Goal: Task Accomplishment & Management: Manage account settings

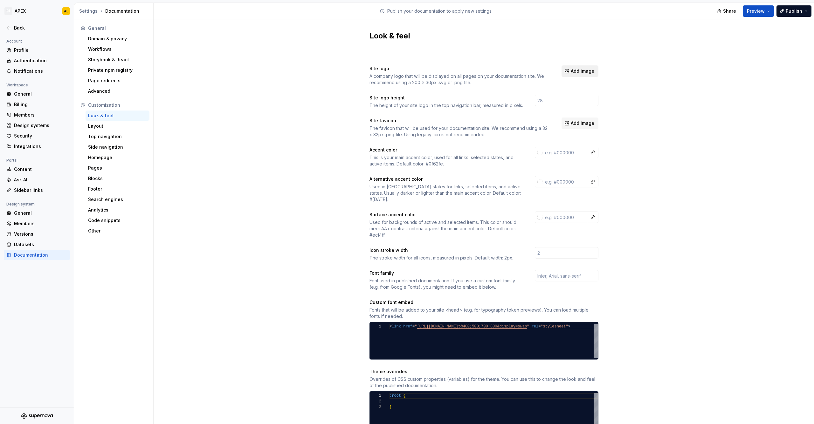
click at [586, 71] on span "Add image" at bounding box center [583, 71] width 24 height 6
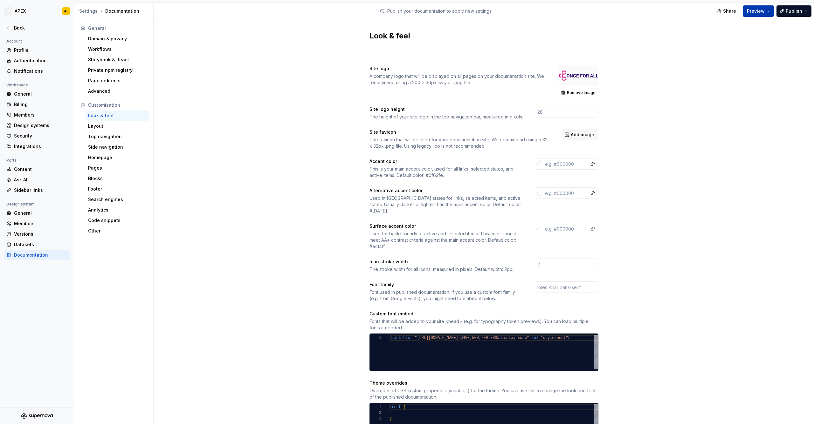
click at [752, 12] on span "Preview" at bounding box center [756, 11] width 18 height 6
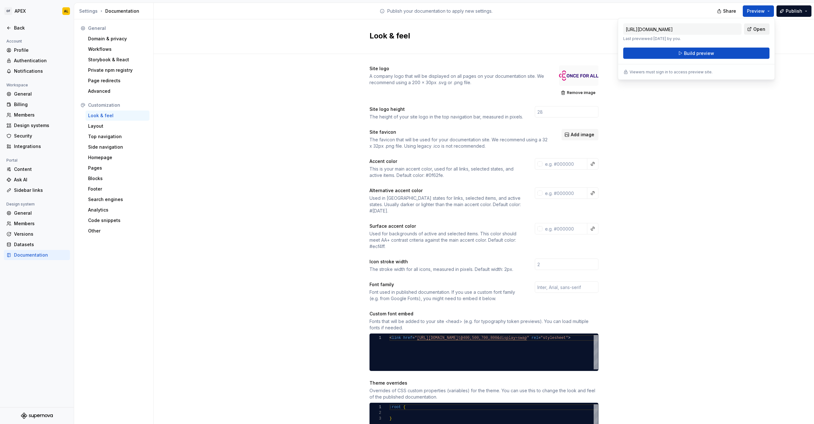
click at [749, 28] on link "Open" at bounding box center [756, 29] width 25 height 11
click at [696, 54] on span "Build preview" at bounding box center [699, 53] width 30 height 6
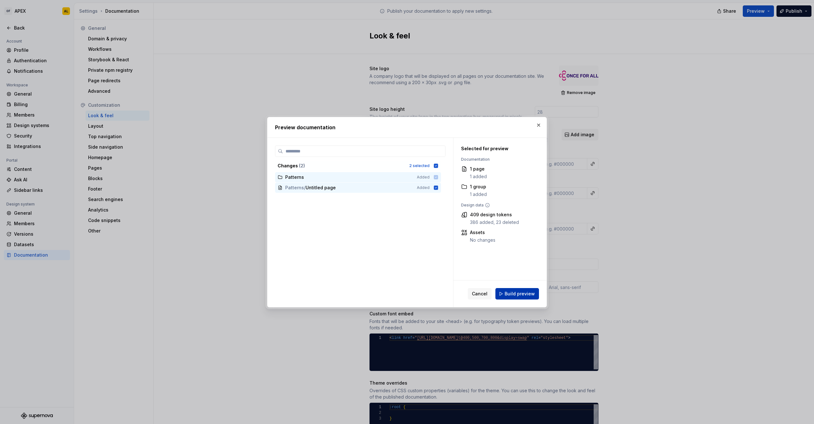
click at [511, 296] on span "Build preview" at bounding box center [519, 294] width 30 height 6
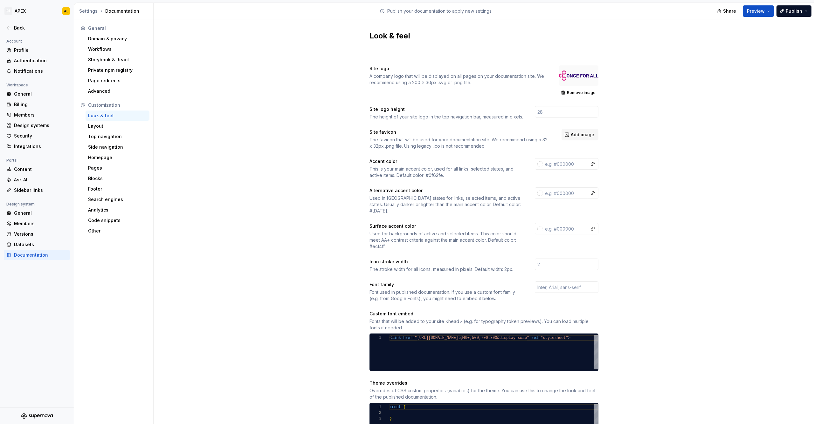
click at [429, 174] on div "This is your main accent color, used for all links, selected states, and active…" at bounding box center [446, 172] width 154 height 13
copy div "0f62fe"
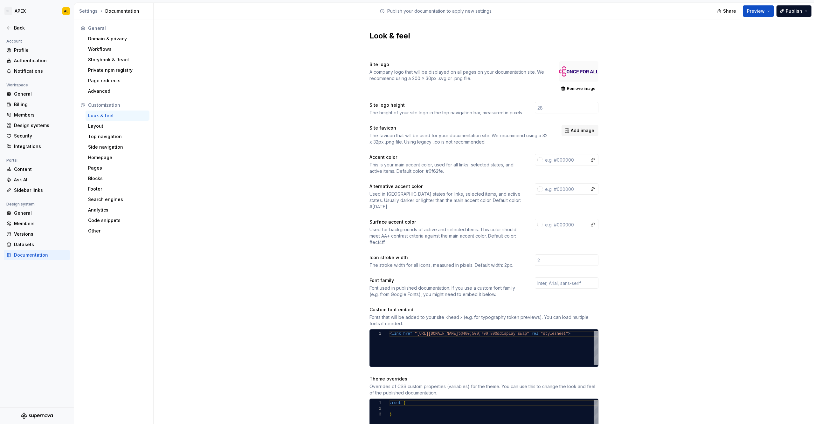
click at [369, 173] on div "This is your main accent color, used for all links, selected states, and active…" at bounding box center [446, 168] width 154 height 13
drag, startPoint x: 423, startPoint y: 171, endPoint x: 441, endPoint y: 172, distance: 17.2
click at [441, 172] on div "This is your main accent color, used for all links, selected states, and active…" at bounding box center [446, 168] width 154 height 13
copy div "#0f62fe"
click at [451, 173] on div "This is your main accent color, used for all links, selected states, and active…" at bounding box center [446, 168] width 154 height 13
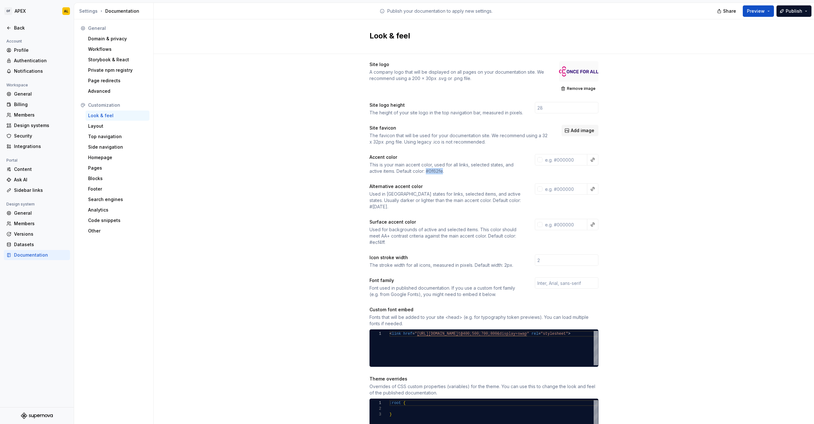
drag, startPoint x: 441, startPoint y: 172, endPoint x: 425, endPoint y: 172, distance: 15.9
click at [425, 172] on div "This is your main accent color, used for all links, selected states, and active…" at bounding box center [446, 168] width 154 height 13
copy div "#0f62fe"
click at [557, 161] on input "text" at bounding box center [564, 159] width 45 height 11
paste input "DA1884"
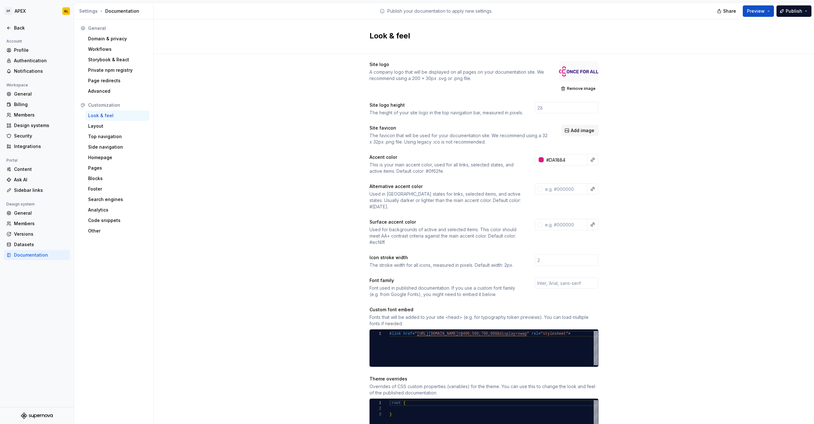
click at [625, 186] on div "Site logo A company logo that will be displayed on all pages on your documentat…" at bounding box center [484, 290] width 660 height 480
type input "#da1884ff"
click at [592, 161] on button "button" at bounding box center [592, 159] width 9 height 9
click at [612, 174] on html "OF APEX AL Back Account Profile Authentication Notifications Workspace General …" at bounding box center [407, 212] width 814 height 424
click at [612, 176] on div "Site logo A company logo that will be displayed on all pages on your documentat…" at bounding box center [484, 290] width 660 height 480
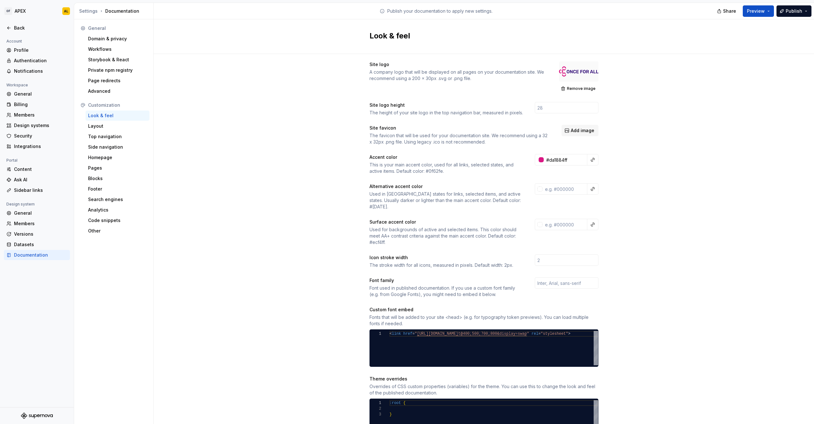
scroll to position [8, 0]
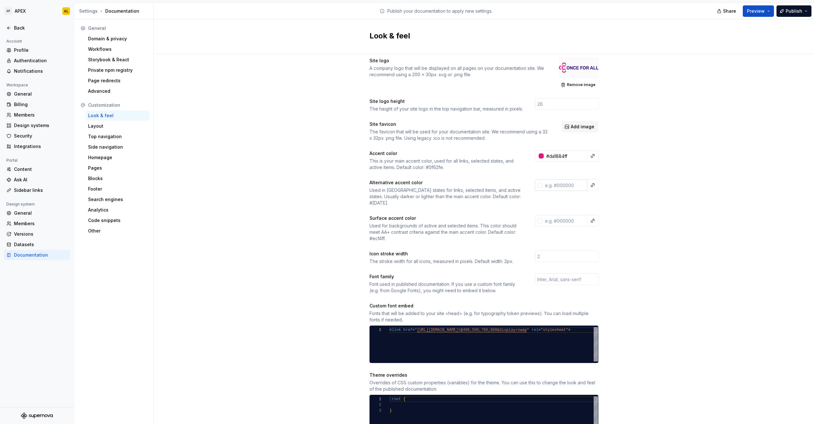
click at [568, 184] on input "text" at bounding box center [564, 185] width 45 height 11
paste input "A11C79"
click at [644, 206] on div "Site logo A company logo that will be displayed on all pages on your documentat…" at bounding box center [484, 286] width 660 height 480
type input "#a11c79ff"
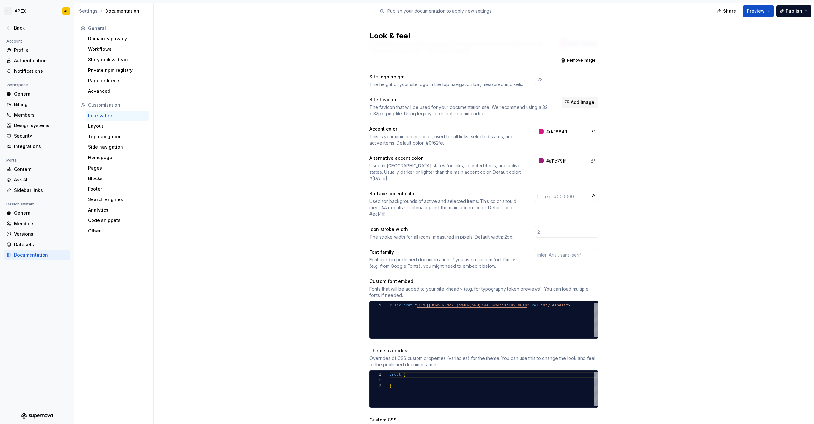
scroll to position [37, 0]
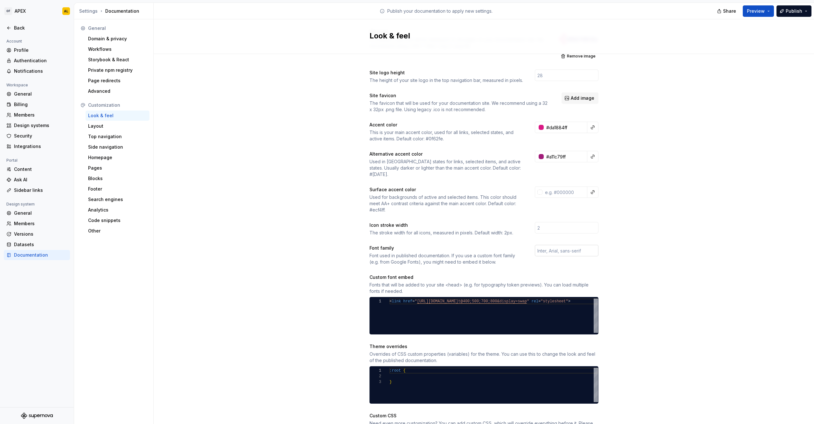
click at [535, 245] on input "text" at bounding box center [567, 250] width 64 height 11
type input "Inter"
click at [514, 258] on div "Font used in published documentation. If you use a custom font family (e.g. fro…" at bounding box center [446, 259] width 154 height 13
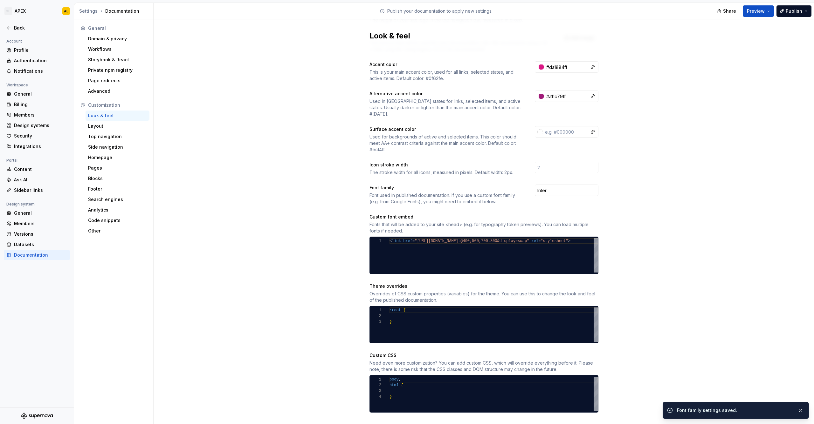
scroll to position [100, 0]
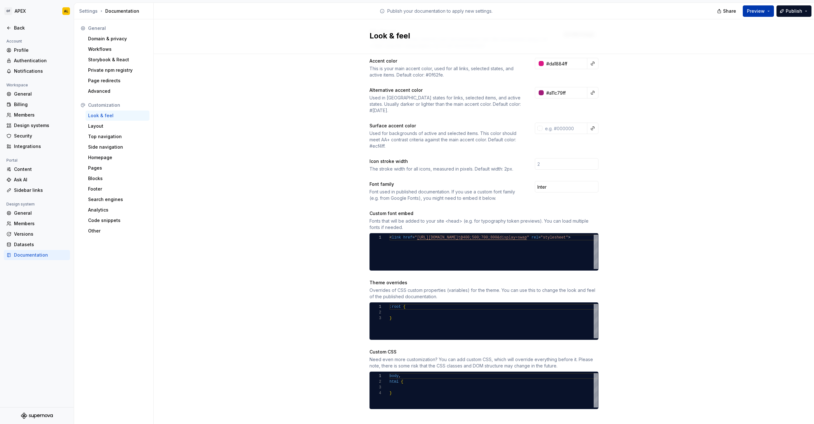
click at [756, 12] on span "Preview" at bounding box center [756, 11] width 18 height 6
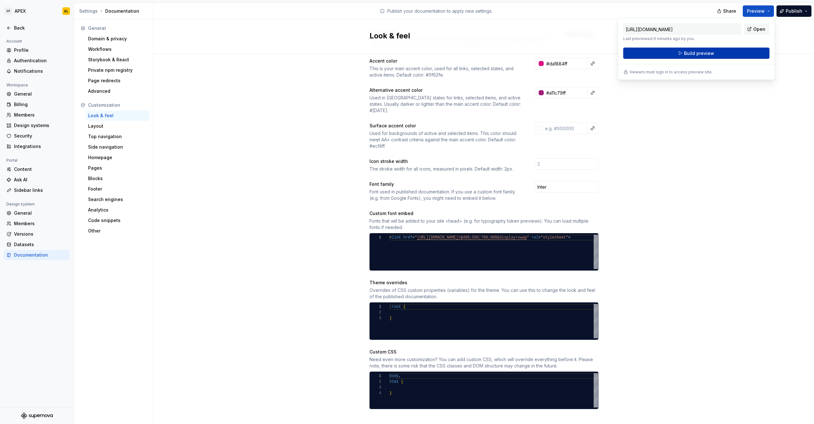
click at [713, 51] on button "Build preview" at bounding box center [696, 53] width 146 height 11
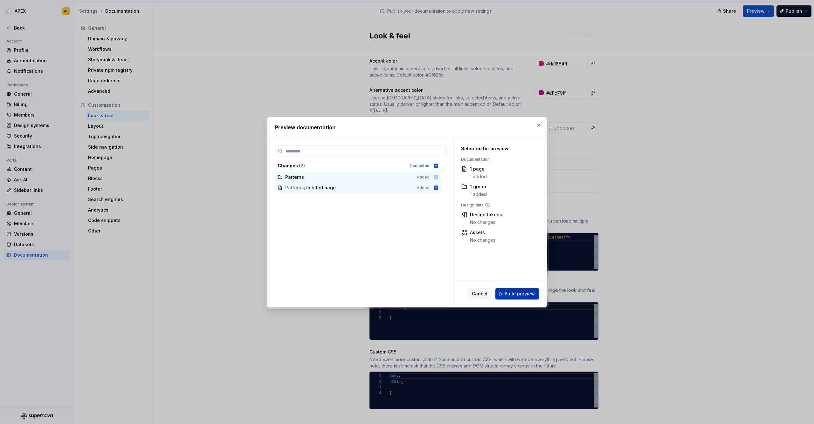
click at [501, 294] on button "Build preview" at bounding box center [517, 293] width 44 height 11
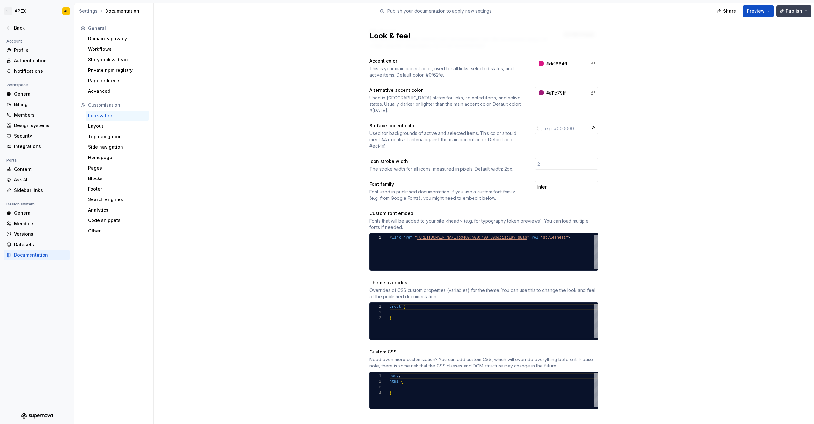
click at [806, 13] on button "Publish" at bounding box center [793, 10] width 35 height 11
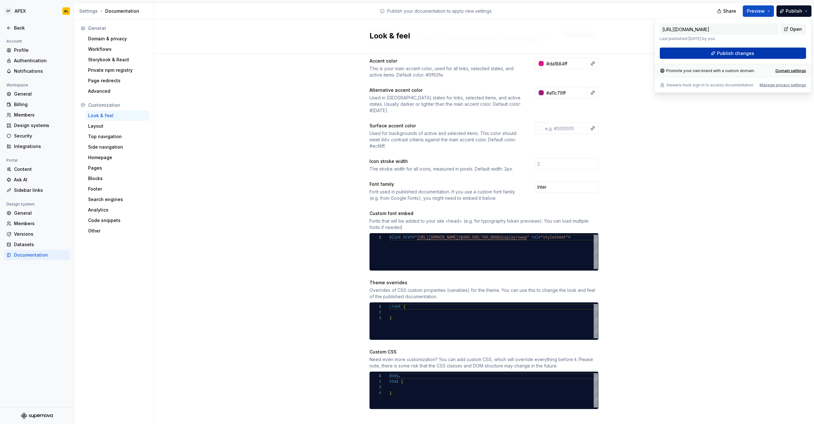
click at [750, 53] on span "Publish changes" at bounding box center [735, 53] width 37 height 6
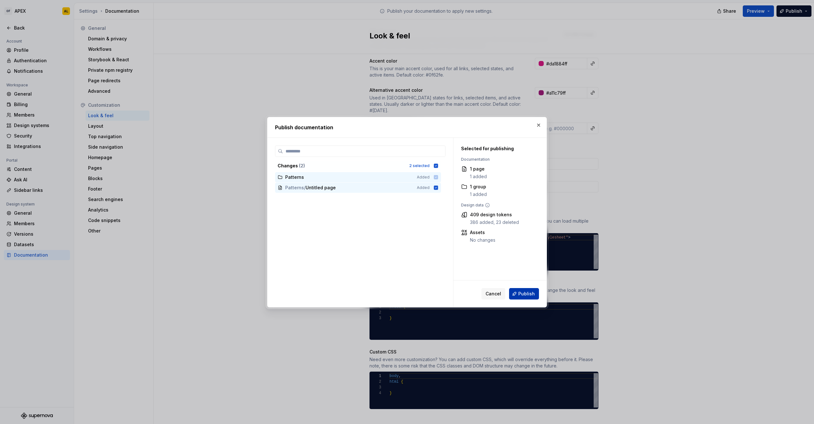
click at [534, 297] on button "Publish" at bounding box center [524, 293] width 30 height 11
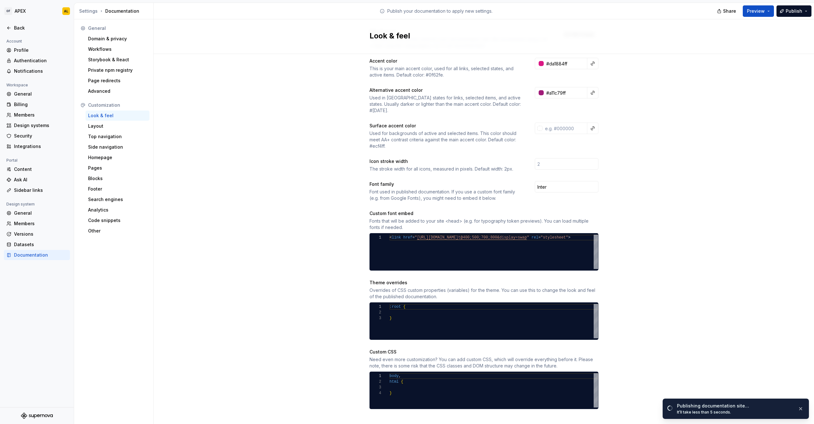
scroll to position [0, 0]
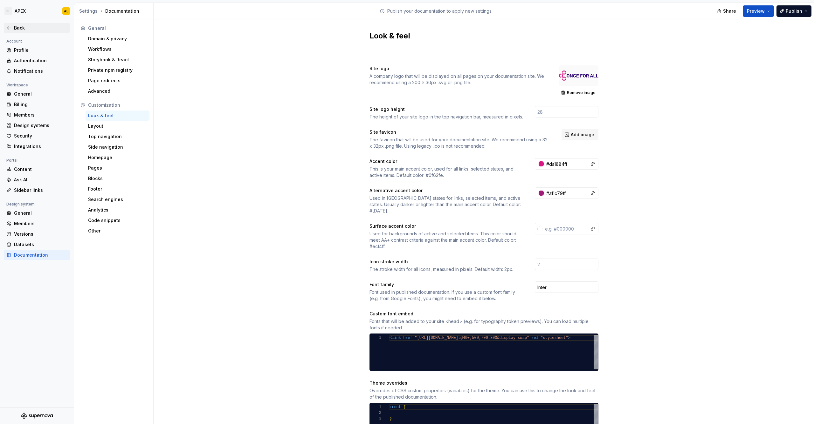
click at [16, 29] on div "Back" at bounding box center [40, 28] width 53 height 6
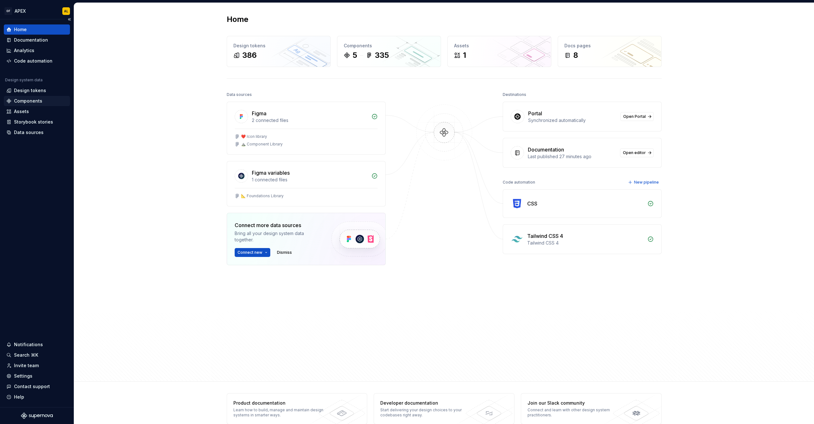
click at [32, 104] on div "Components" at bounding box center [28, 101] width 28 height 6
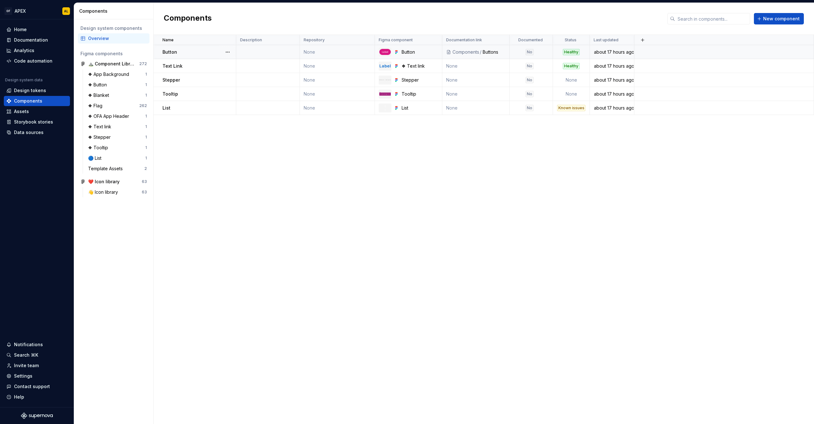
click at [612, 48] on td "about 17 hours ago" at bounding box center [612, 52] width 45 height 14
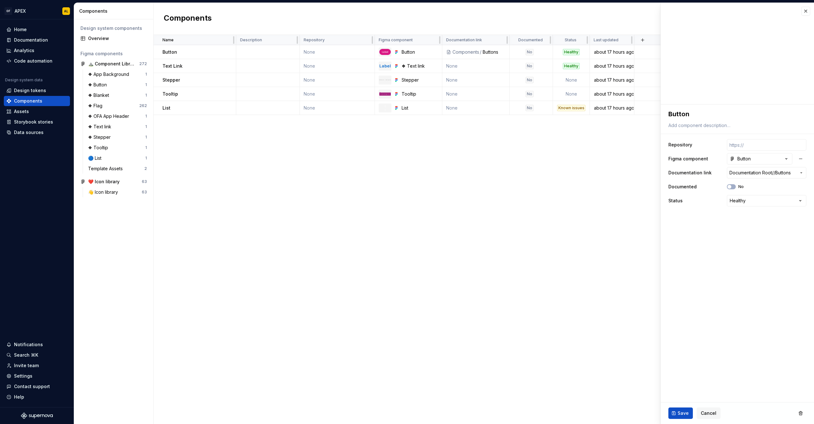
click at [648, 39] on th at bounding box center [724, 40] width 180 height 10
click at [640, 39] on button "button" at bounding box center [642, 40] width 9 height 9
click at [621, 151] on div "Name Description Repository Figma component Documentation link Documented Statu…" at bounding box center [484, 229] width 660 height 389
click at [805, 9] on button "button" at bounding box center [805, 11] width 9 height 9
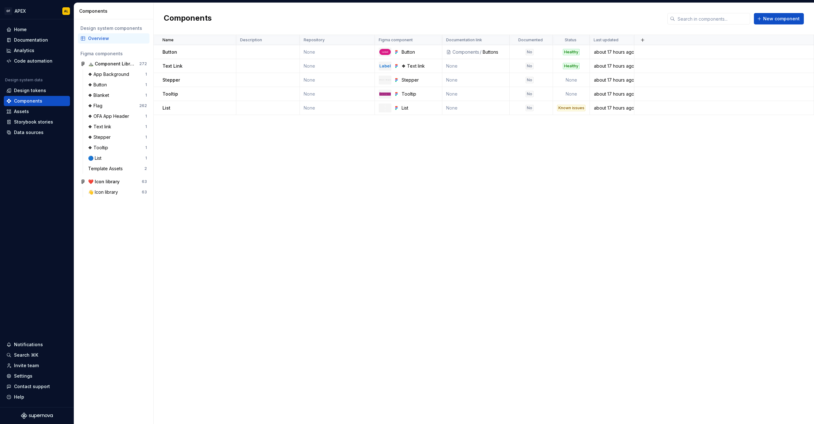
click at [176, 1] on div "OF APEX AL Home Documentation Analytics Code automation Design system data Desi…" at bounding box center [407, 212] width 814 height 424
click at [326, 50] on td "None" at bounding box center [337, 52] width 75 height 14
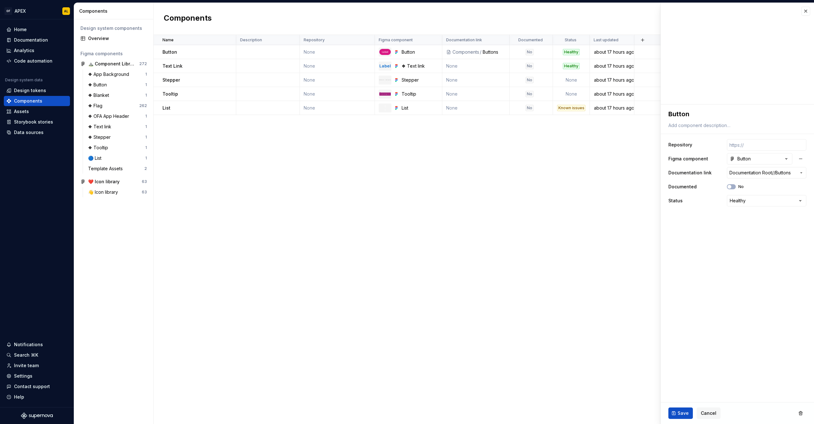
click at [509, 227] on div "Name Description Repository Figma component Documentation link Documented Statu…" at bounding box center [484, 229] width 660 height 389
type textarea "*"
click at [805, 11] on button "button" at bounding box center [805, 11] width 9 height 9
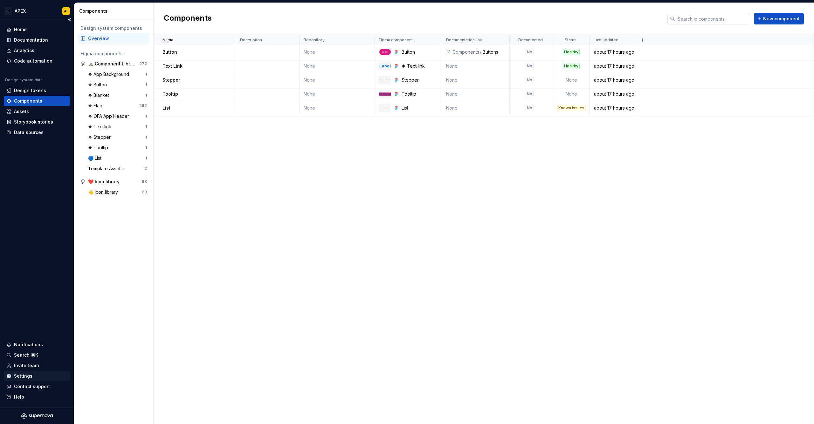
click at [34, 375] on div "Settings" at bounding box center [36, 376] width 61 height 6
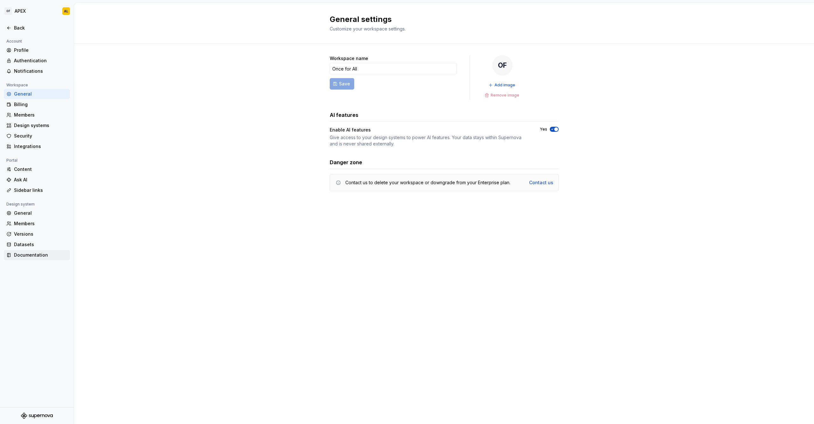
click at [26, 256] on div "Documentation" at bounding box center [40, 255] width 53 height 6
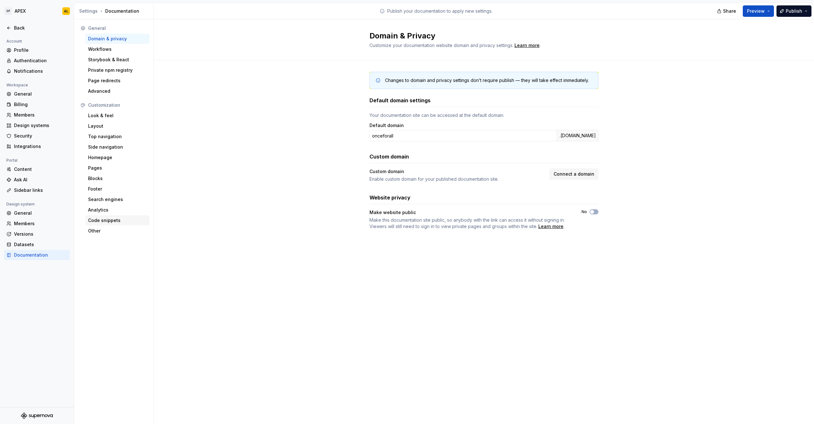
click at [112, 223] on div "Code snippets" at bounding box center [117, 220] width 59 height 6
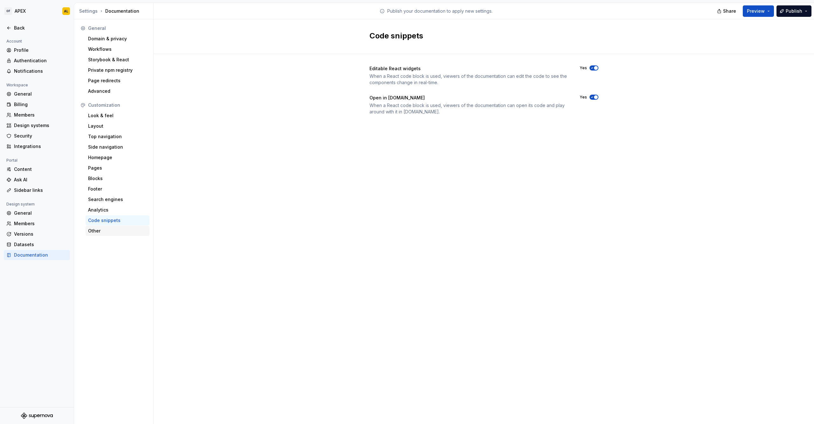
click at [119, 227] on div "Other" at bounding box center [118, 231] width 64 height 10
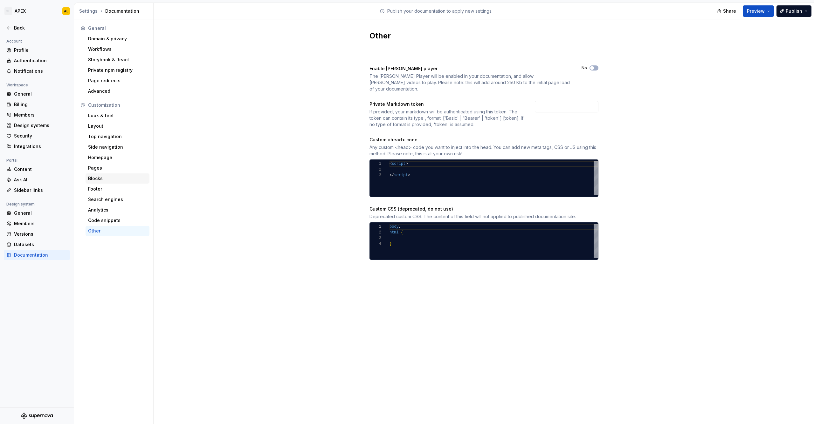
click at [120, 181] on div "Blocks" at bounding box center [117, 178] width 59 height 6
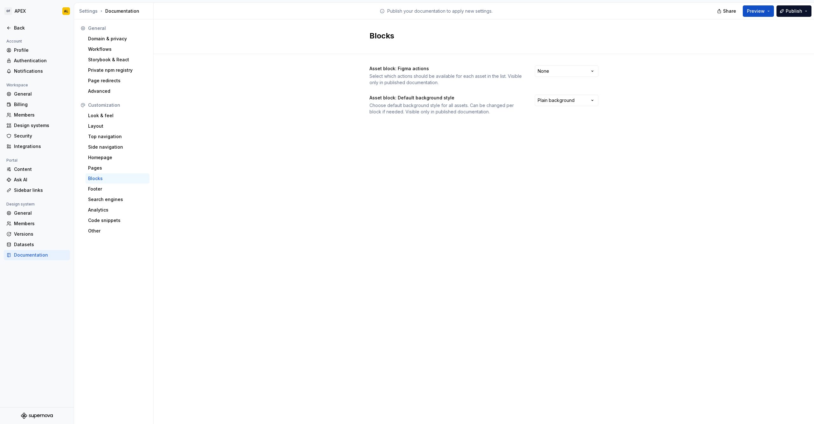
click at [554, 77] on div "Asset block: Figma actions Select which actions should be available for each as…" at bounding box center [483, 75] width 229 height 20
click at [555, 73] on html "OF APEX AL Back Account Profile Authentication Notifications Workspace General …" at bounding box center [407, 212] width 814 height 424
click at [507, 69] on html "OF APEX AL Back Account Profile Authentication Notifications Workspace General …" at bounding box center [407, 212] width 814 height 424
click at [570, 79] on div "Asset block: Figma actions Select which actions should be available for each as…" at bounding box center [483, 75] width 229 height 20
click at [567, 72] on html "OF APEX AL Back Account Profile Authentication Notifications Workspace General …" at bounding box center [407, 212] width 814 height 424
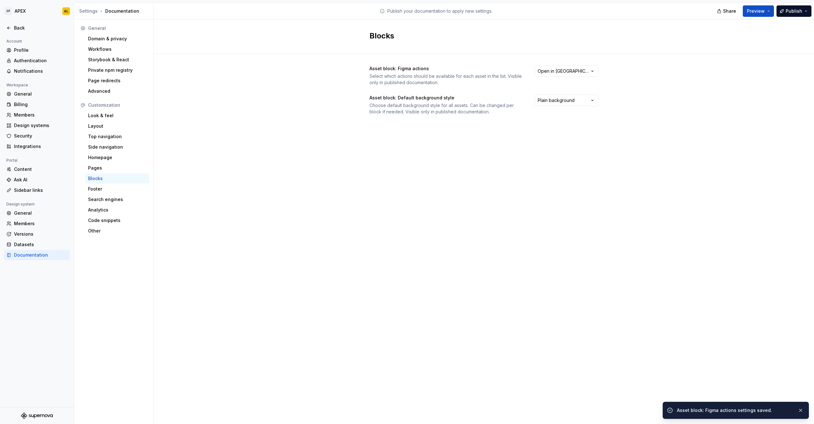
click at [520, 132] on div "Asset block: Figma actions Select which actions should be available for each as…" at bounding box center [483, 96] width 229 height 85
click at [113, 120] on div "Look & feel" at bounding box center [118, 116] width 64 height 10
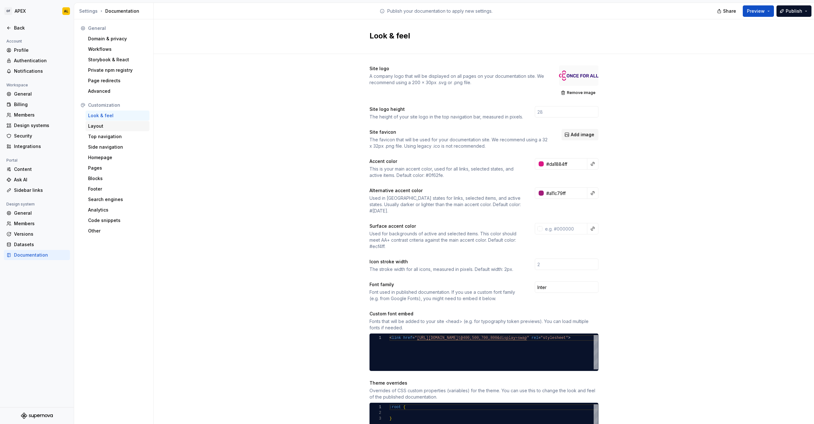
click at [113, 124] on div "Layout" at bounding box center [117, 126] width 59 height 6
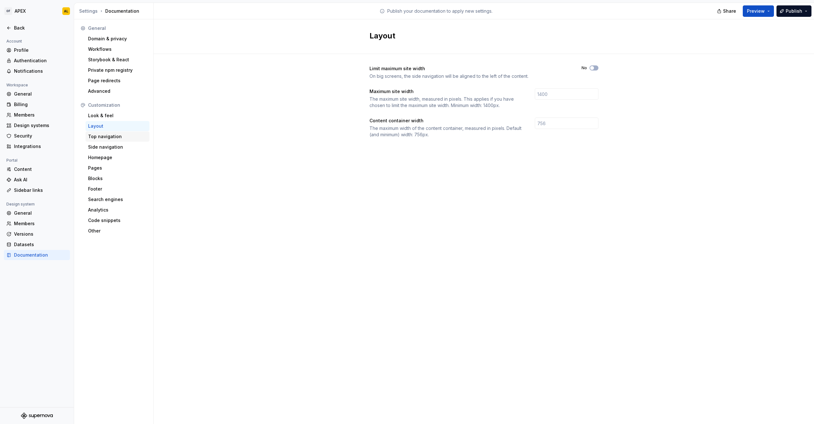
click at [107, 138] on div "Top navigation" at bounding box center [117, 137] width 59 height 6
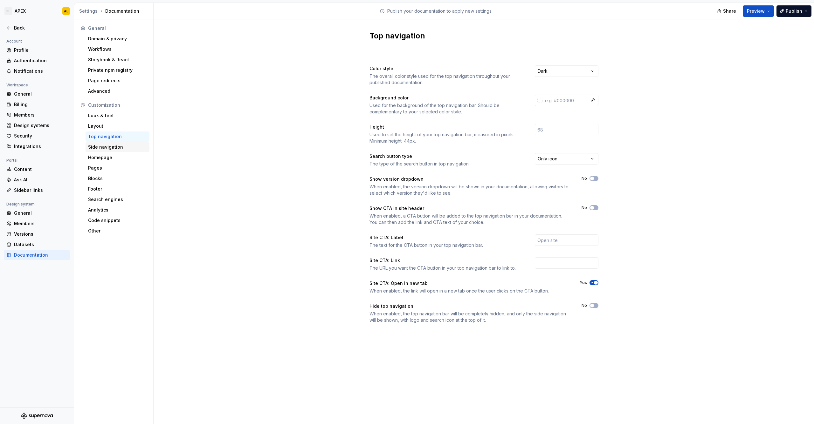
click at [118, 145] on div "Side navigation" at bounding box center [117, 147] width 59 height 6
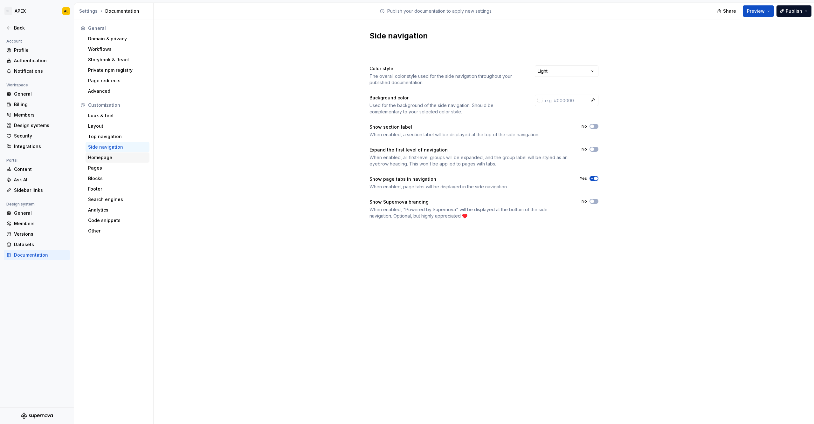
click at [118, 158] on div "Homepage" at bounding box center [117, 157] width 59 height 6
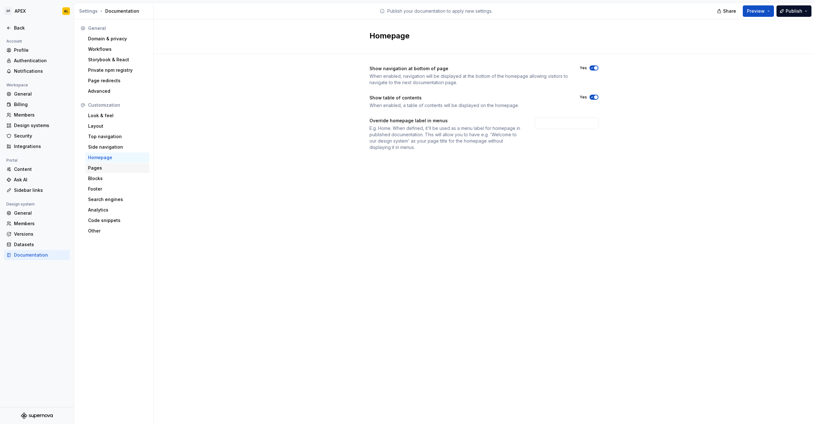
click at [110, 172] on div "Pages" at bounding box center [118, 168] width 64 height 10
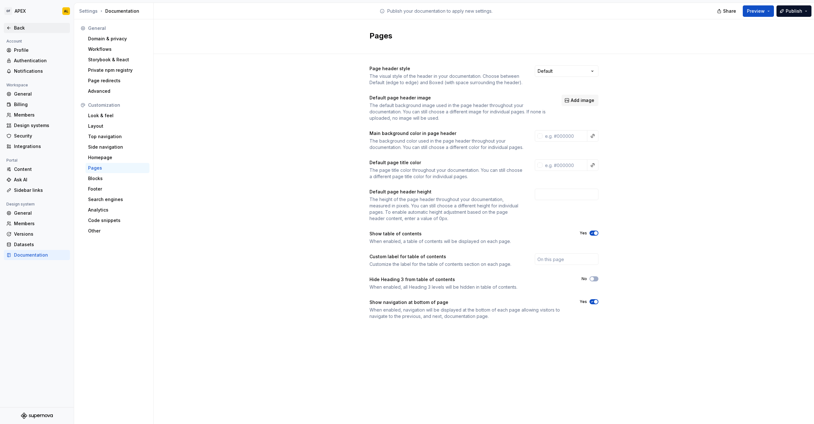
click at [31, 29] on div "Back" at bounding box center [40, 28] width 53 height 6
